Goal: Task Accomplishment & Management: Use online tool/utility

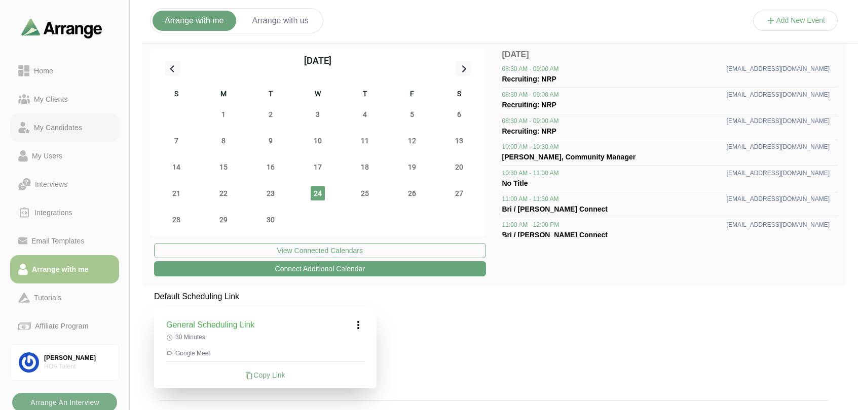
click at [52, 130] on div "My Candidates" at bounding box center [58, 128] width 56 height 12
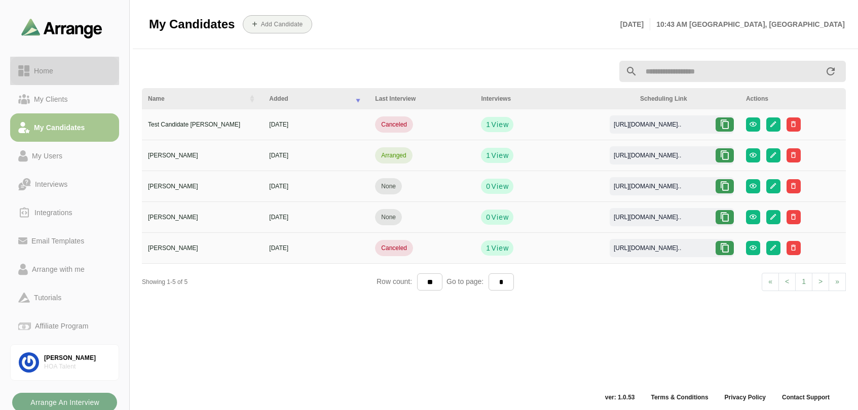
click at [47, 68] on div "Home" at bounding box center [43, 71] width 27 height 12
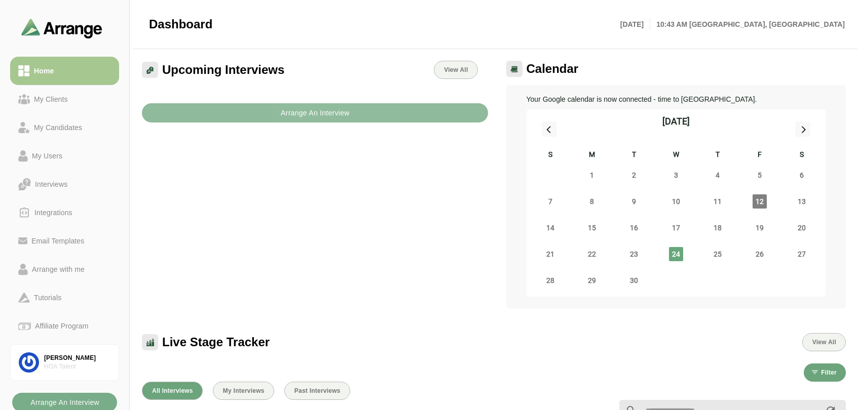
click at [292, 119] on b "Arrange An Interview" at bounding box center [314, 112] width 69 height 19
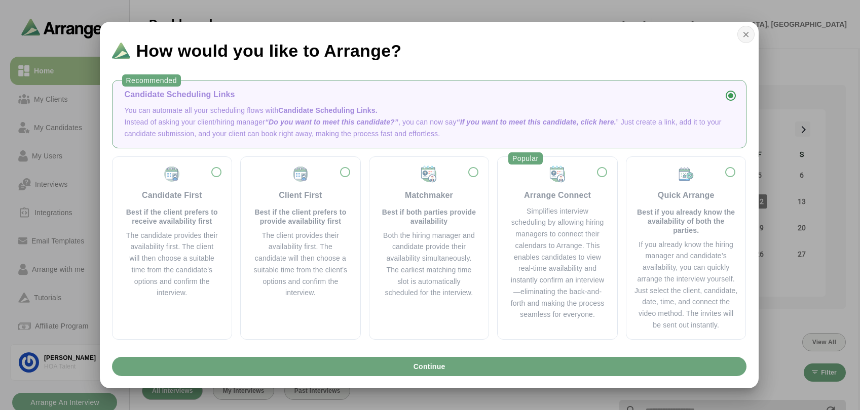
click at [750, 34] on icon "button" at bounding box center [745, 34] width 9 height 9
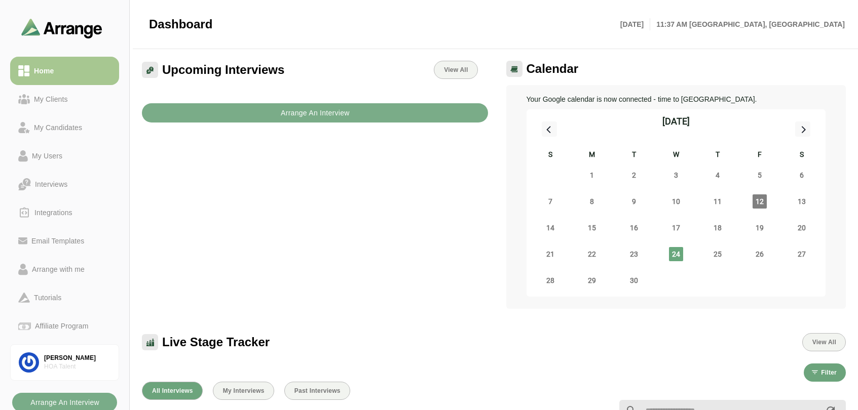
click at [335, 404] on div at bounding box center [494, 410] width 716 height 33
